Goal: Task Accomplishment & Management: Manage account settings

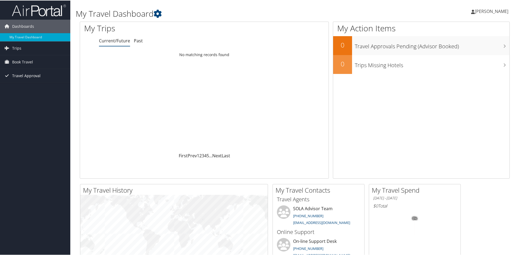
click at [18, 76] on span "Travel Approval" at bounding box center [26, 76] width 28 height 14
click at [19, 108] on link "Approvals (Beta)" at bounding box center [35, 110] width 70 height 8
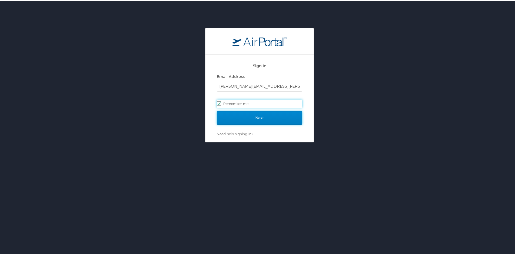
click at [267, 116] on input "Next" at bounding box center [259, 117] width 85 height 14
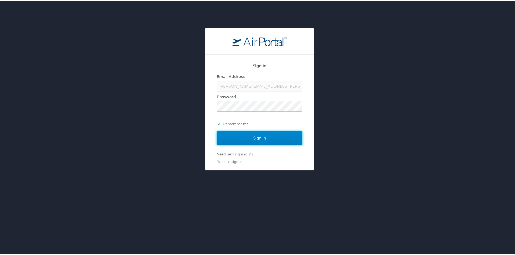
click at [273, 140] on input "Sign In" at bounding box center [259, 138] width 85 height 14
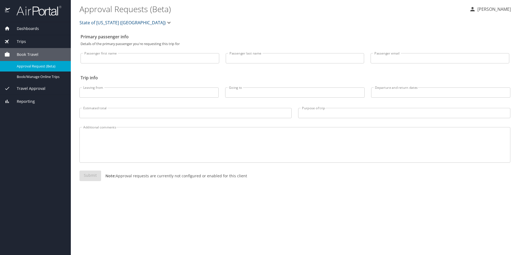
click at [29, 89] on span "Travel Approval" at bounding box center [27, 89] width 35 height 6
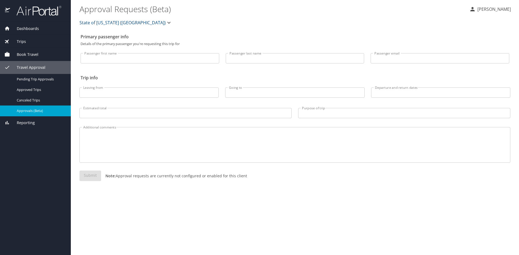
click at [29, 109] on span "Approvals (Beta)" at bounding box center [41, 110] width 48 height 5
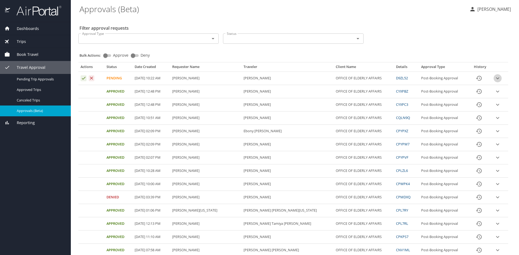
click at [494, 77] on icon "expand row" at bounding box center [497, 78] width 6 height 6
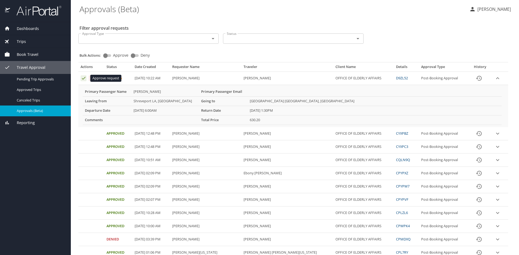
click at [84, 79] on icon "Approval table" at bounding box center [84, 78] width 4 height 3
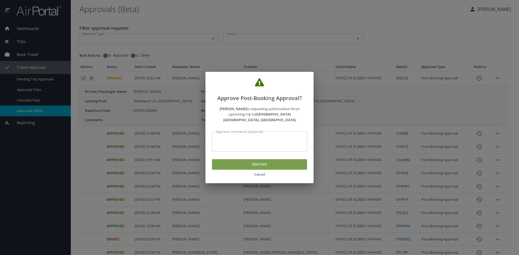
click at [278, 161] on span "Approve" at bounding box center [259, 164] width 86 height 7
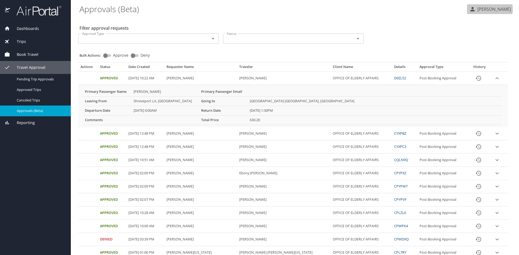
click at [476, 9] on p "[PERSON_NAME]" at bounding box center [493, 9] width 35 height 6
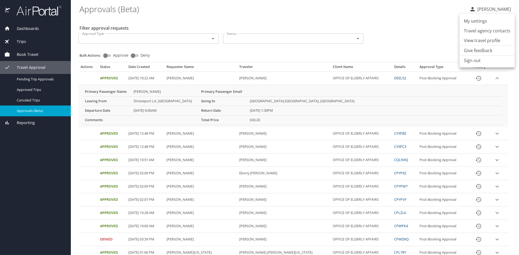
click at [478, 59] on li "Sign out" at bounding box center [486, 61] width 55 height 10
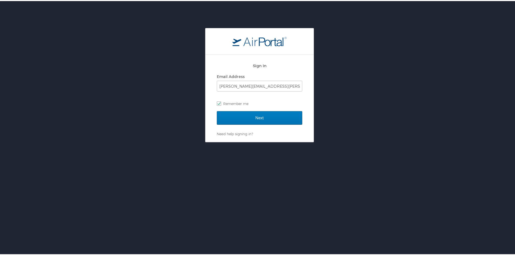
drag, startPoint x: 143, startPoint y: 55, endPoint x: 130, endPoint y: 44, distance: 17.5
click at [143, 53] on div "Sign In Email Address camille.rodgers@la.gov Remember me Next Need help signing…" at bounding box center [259, 84] width 519 height 114
